Goal: Transaction & Acquisition: Purchase product/service

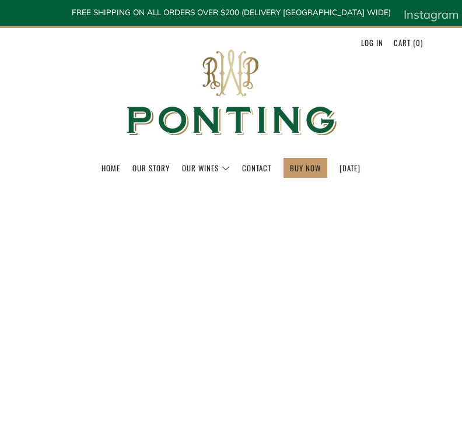
select select "best-selling"
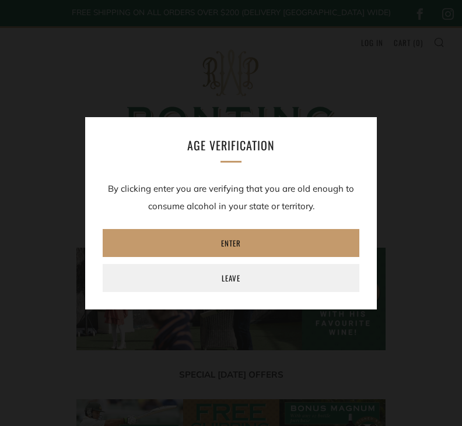
click at [240, 284] on link "Leave" at bounding box center [231, 278] width 256 height 28
click at [237, 238] on link "Enter" at bounding box center [231, 243] width 256 height 28
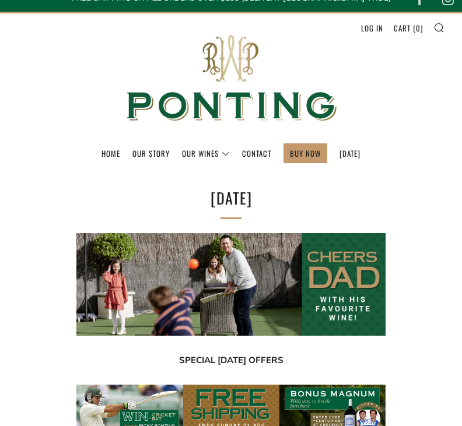
scroll to position [15, 0]
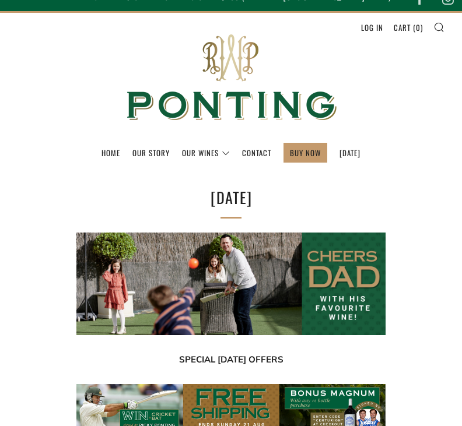
click at [300, 148] on link "BUY NOW" at bounding box center [305, 152] width 31 height 19
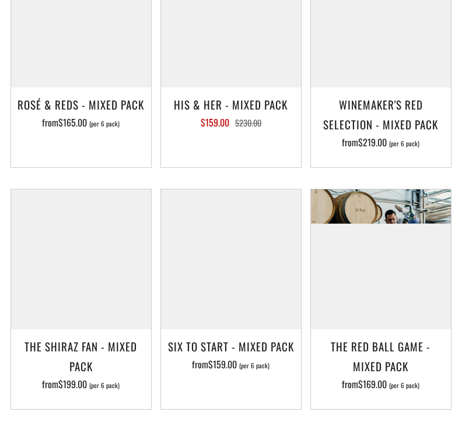
scroll to position [1961, 0]
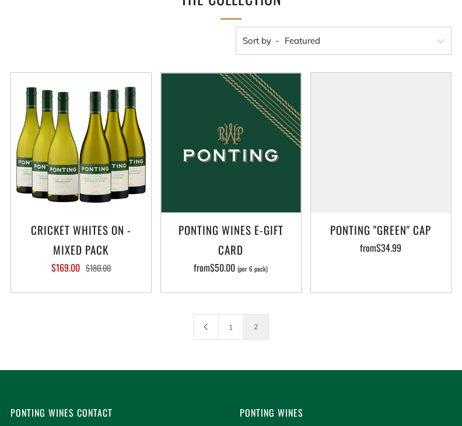
scroll to position [214, 0]
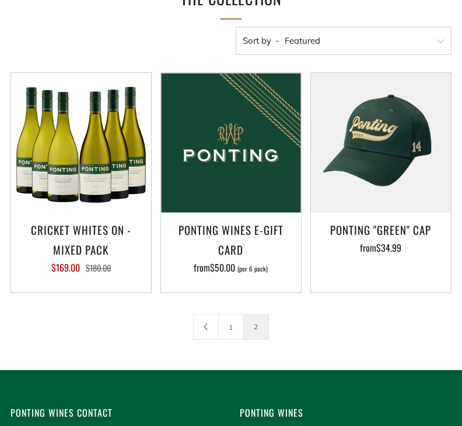
click at [231, 324] on link "1" at bounding box center [231, 327] width 24 height 24
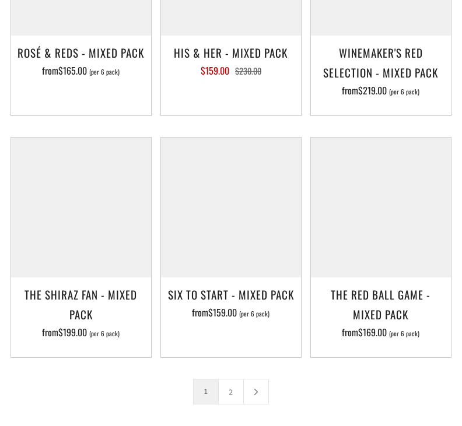
scroll to position [2016, 0]
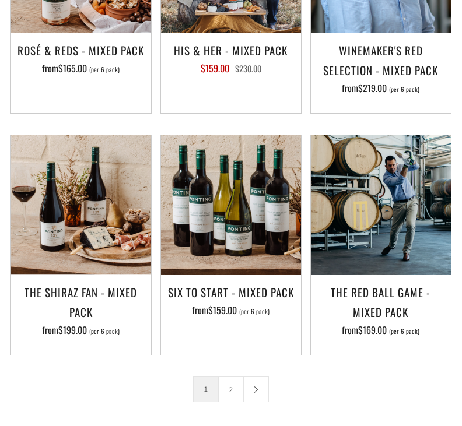
click at [380, 293] on h3 "The Red Ball Game - Mixed Pack" at bounding box center [381, 302] width 128 height 40
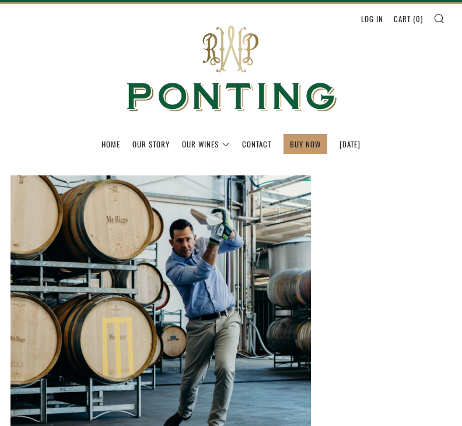
scroll to position [80, 0]
